Goal: Obtain resource: Download file/media

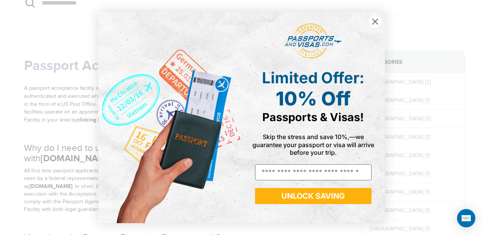
scroll to position [105, 0]
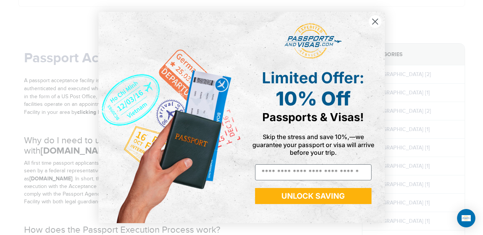
click at [377, 20] on circle "Close dialog" at bounding box center [374, 21] width 13 height 13
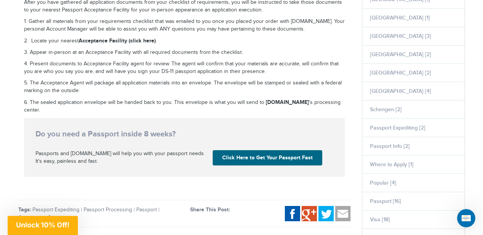
scroll to position [350, 0]
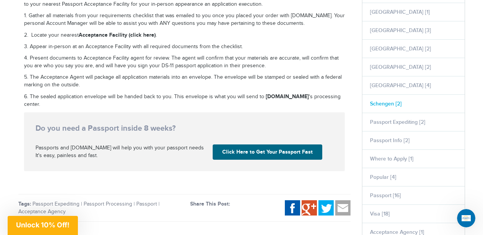
click at [382, 103] on link "Schengen [2]" at bounding box center [386, 103] width 32 height 6
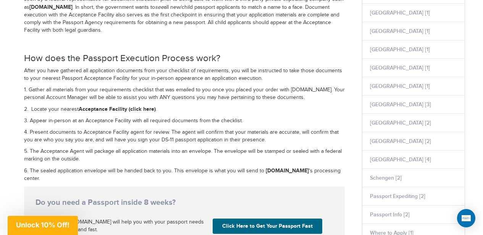
scroll to position [275, 0]
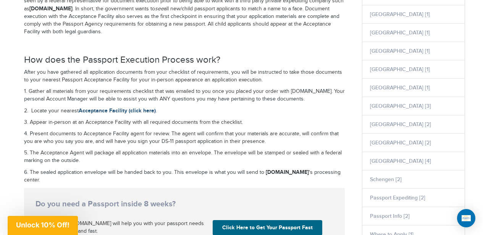
click at [130, 111] on link "Acceptance Facility (click here)" at bounding box center [117, 110] width 77 height 6
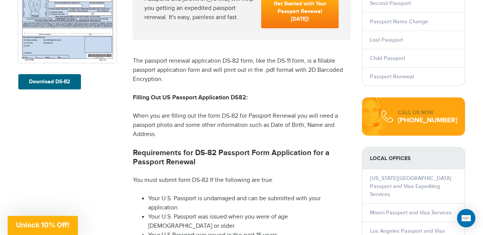
scroll to position [208, 0]
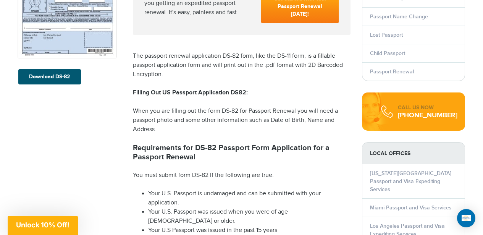
click at [50, 77] on link "Download DS-82" at bounding box center [49, 76] width 63 height 15
